Goal: Transaction & Acquisition: Purchase product/service

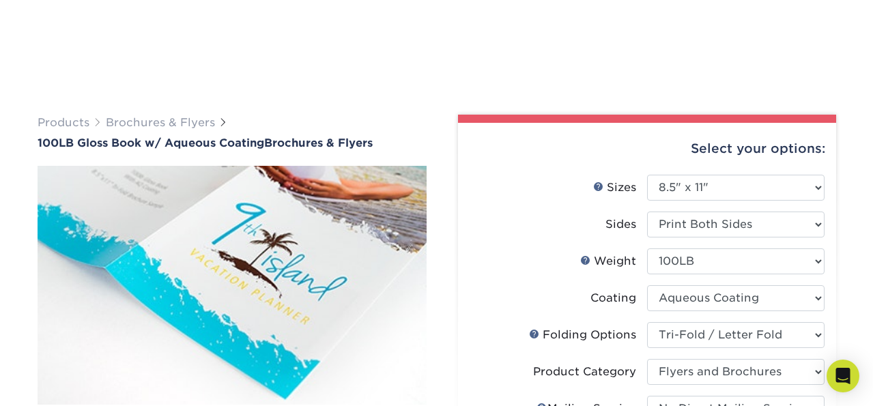
select select "8.50x11.00"
select select "6bd2fd9e-193e-4811-88f7-94c08206d735"
select select "1a668080-6b7c-4174-b399-2c3833b27ef4"
select select "3e5e9bdd-d78a-4c28-a41d-fe1407925ca6"
select select "upload"
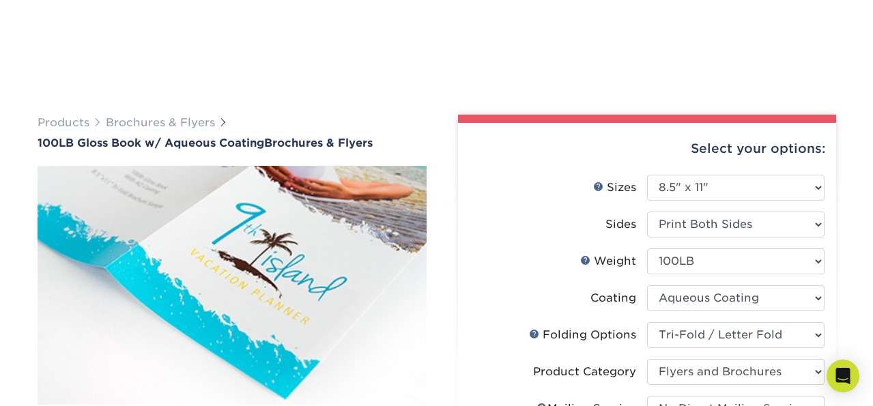
select select "500 – $279.00"
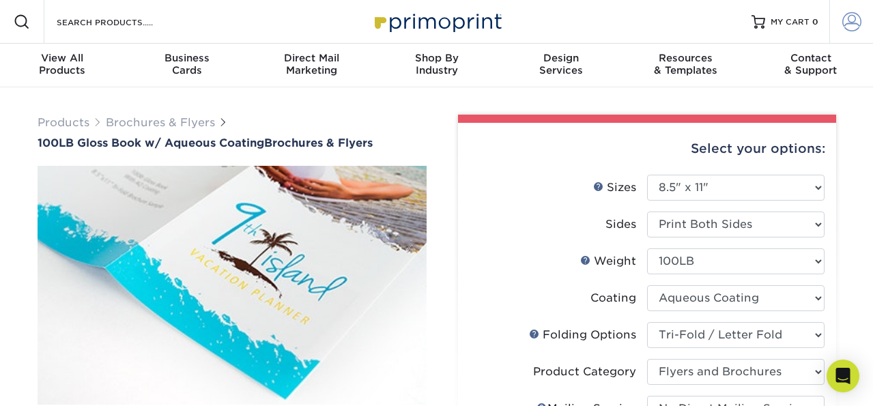
click at [847, 23] on span at bounding box center [851, 21] width 19 height 19
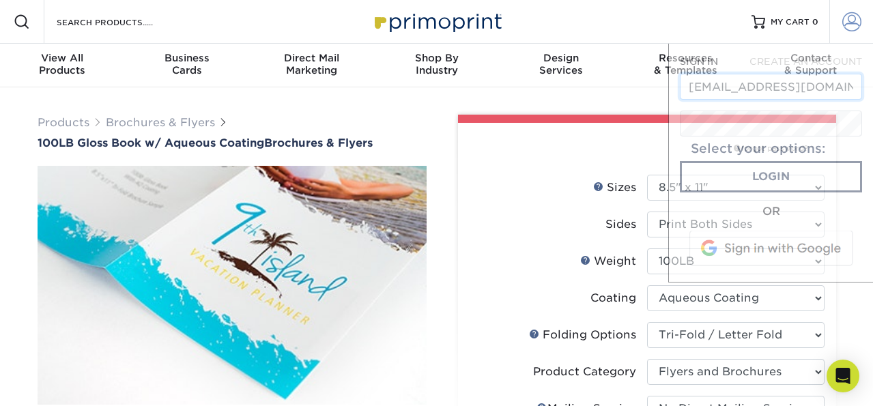
scroll to position [0, 3]
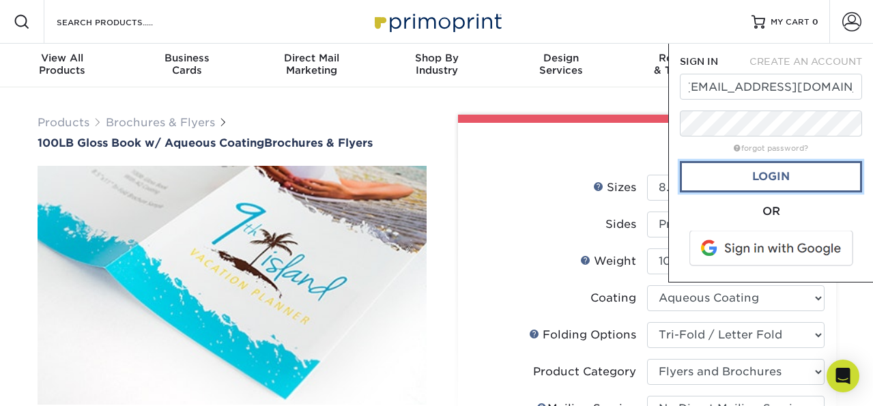
click at [745, 178] on link "Login" at bounding box center [771, 176] width 182 height 31
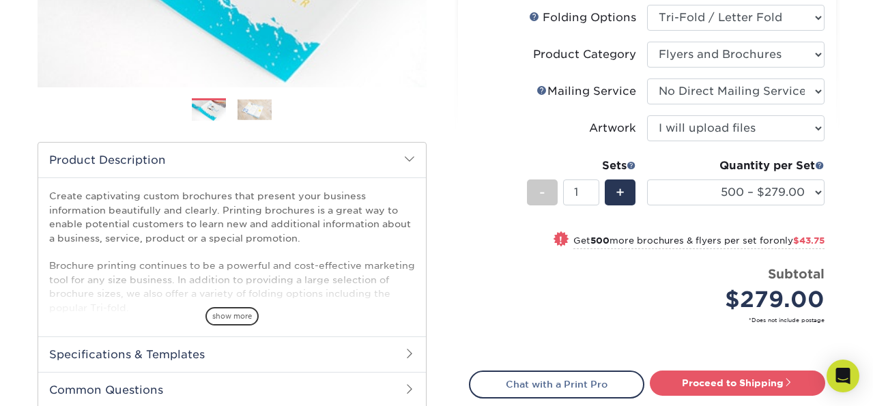
scroll to position [317, 0]
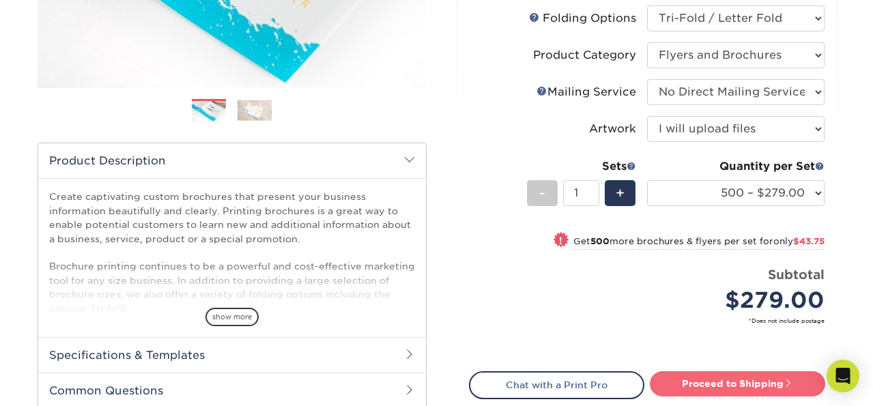
click at [694, 384] on link "Proceed to Shipping" at bounding box center [737, 383] width 175 height 25
type input "Set 1"
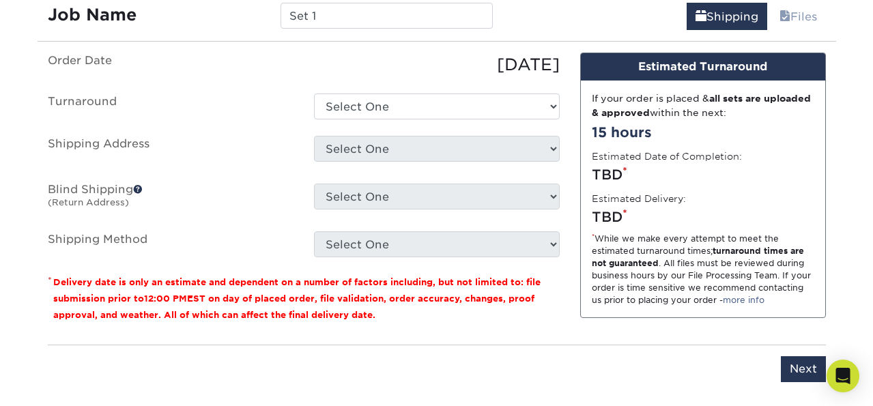
scroll to position [848, 0]
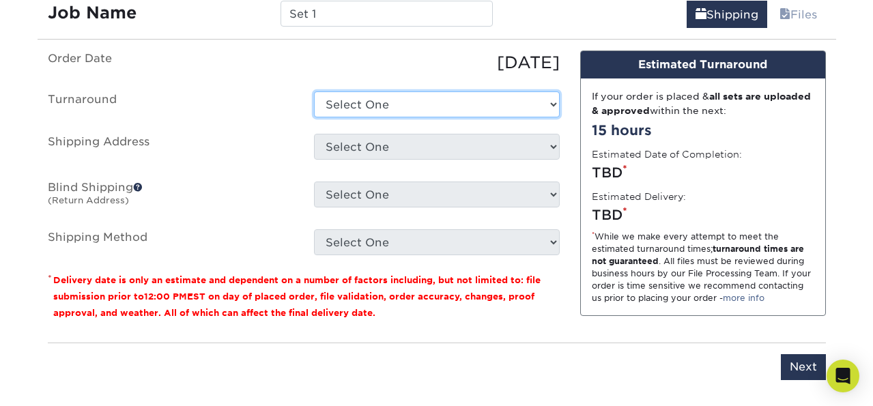
click at [411, 102] on select "Select One 2-4 Business Days 2 Day Next Business Day" at bounding box center [437, 104] width 246 height 26
select select "9c2fe8f8-33e5-4a80-887e-a9171df792ce"
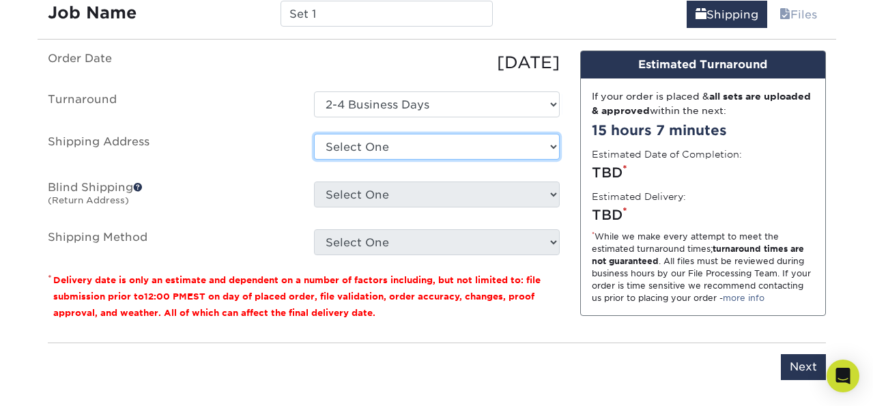
click at [390, 151] on select "Select One [STREET_ADDRESS] + Add New Address" at bounding box center [437, 147] width 246 height 26
select select "180588"
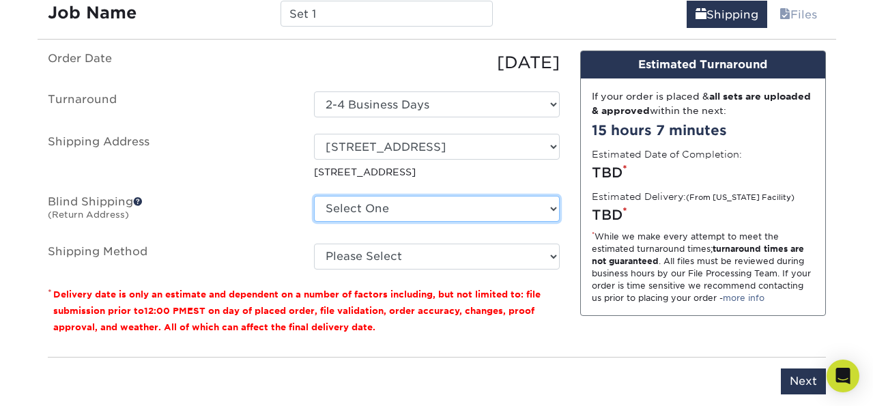
click at [391, 210] on select "Select One [STREET_ADDRESS] + Add New Address" at bounding box center [437, 209] width 246 height 26
select select "180588"
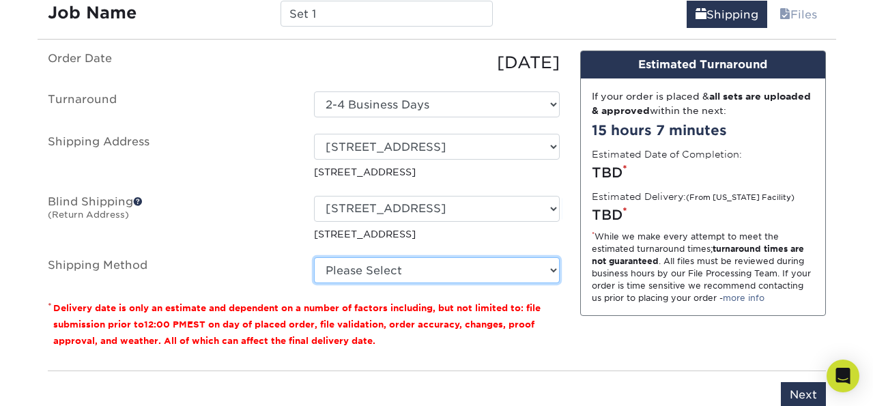
click at [373, 271] on select "Please Select Ground Shipping (+$25.33) 3 Day Shipping Service (+$36.85) 2 Day …" at bounding box center [437, 270] width 246 height 26
select select "03"
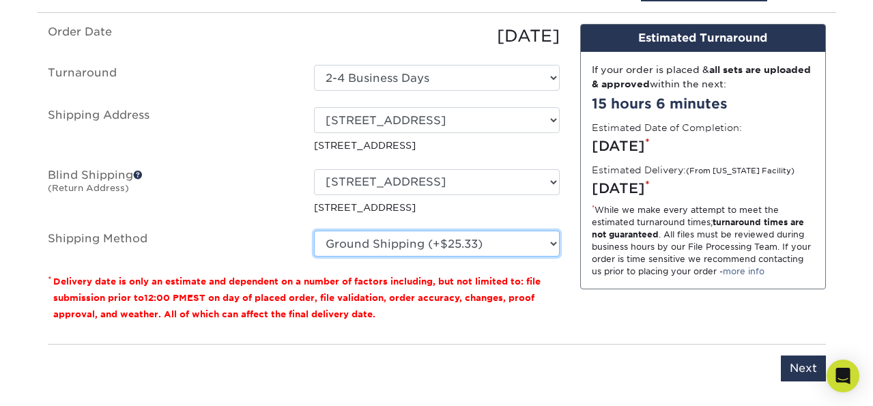
scroll to position [878, 0]
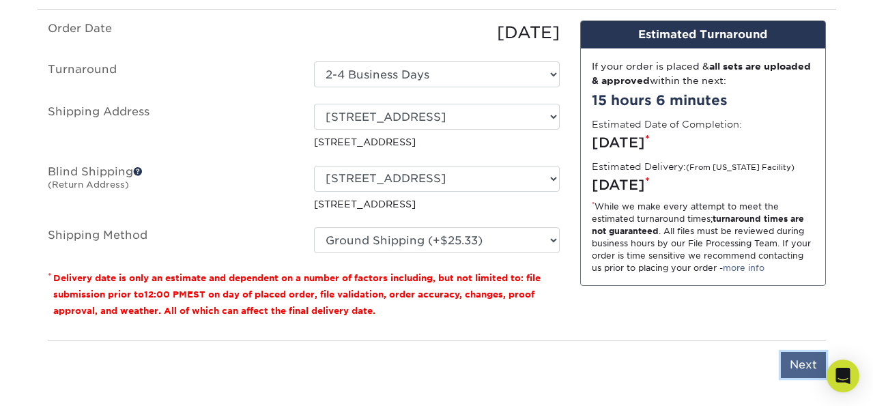
click at [794, 371] on input "Next" at bounding box center [803, 365] width 45 height 26
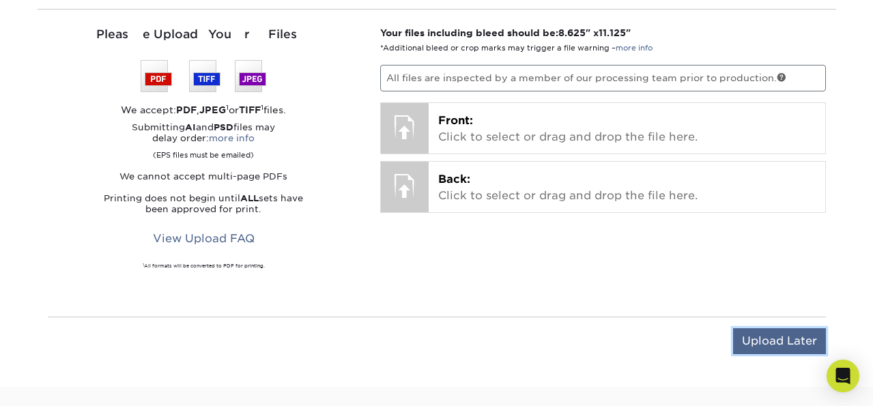
click at [743, 330] on input "Upload Later" at bounding box center [779, 341] width 93 height 26
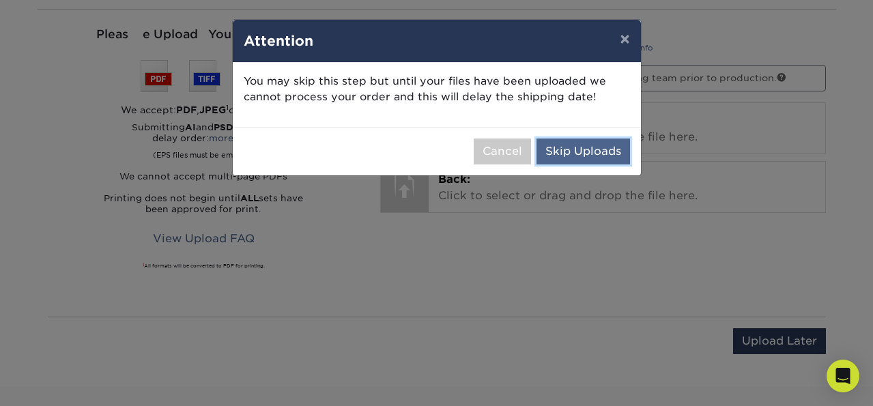
click at [582, 156] on button "Skip Uploads" at bounding box center [582, 152] width 93 height 26
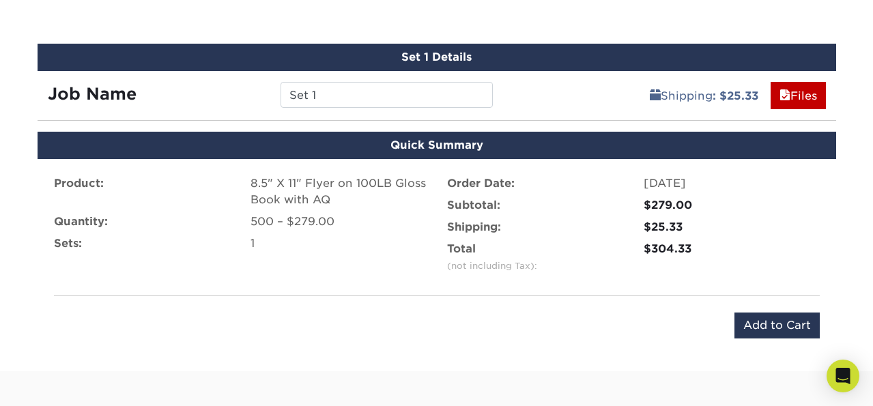
scroll to position [719, 0]
